Goal: Find contact information: Find contact information

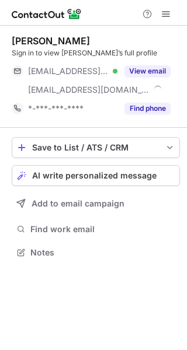
scroll to position [245, 187]
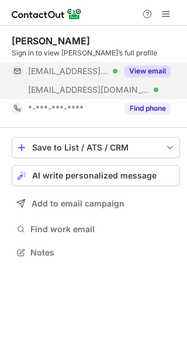
click at [140, 68] on button "View email" at bounding box center [147, 71] width 46 height 12
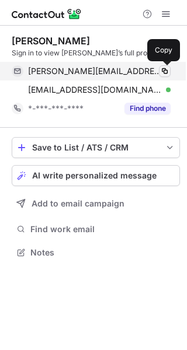
click at [170, 73] on button at bounding box center [165, 71] width 12 height 12
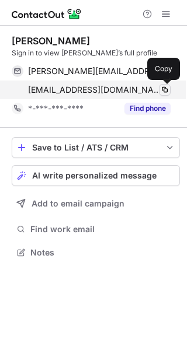
click at [165, 91] on span at bounding box center [164, 89] width 9 height 9
